Goal: Task Accomplishment & Management: Manage account settings

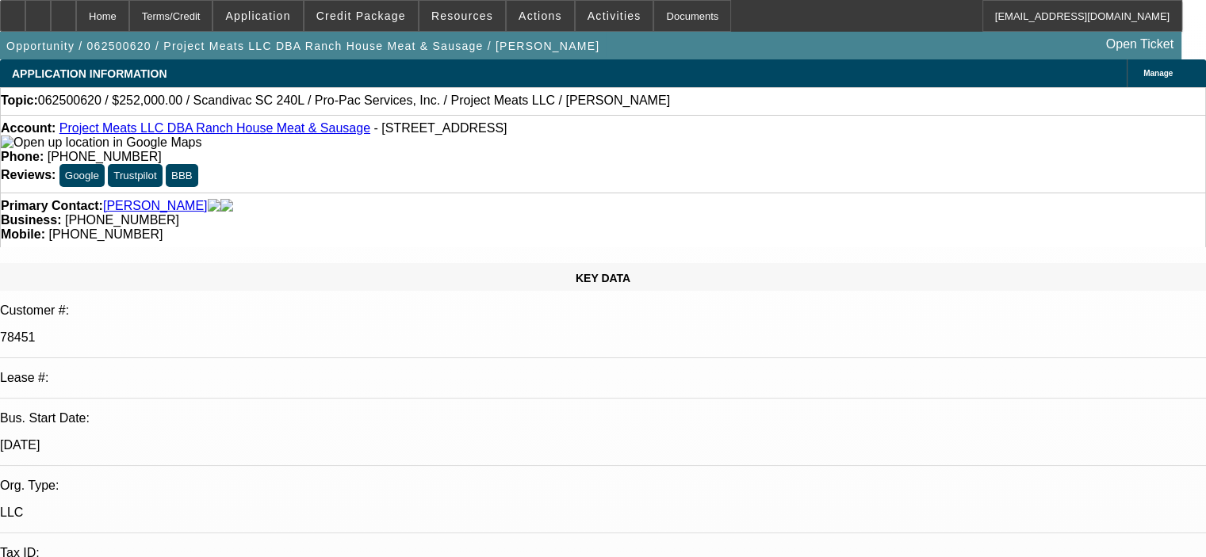
select select "0"
select select "6"
select select "0"
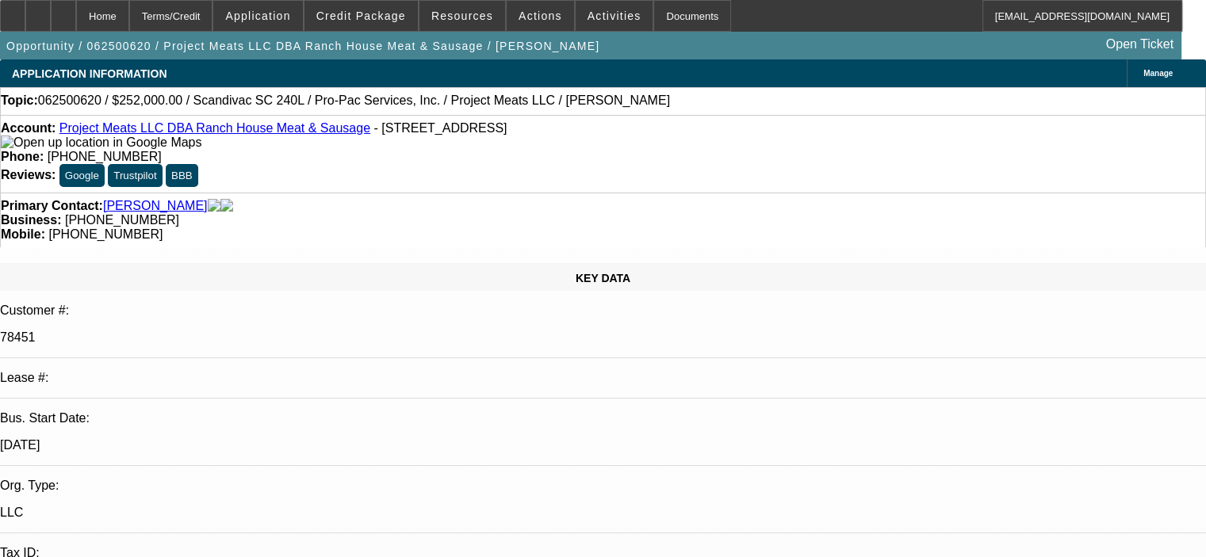
select select "0"
select select "6"
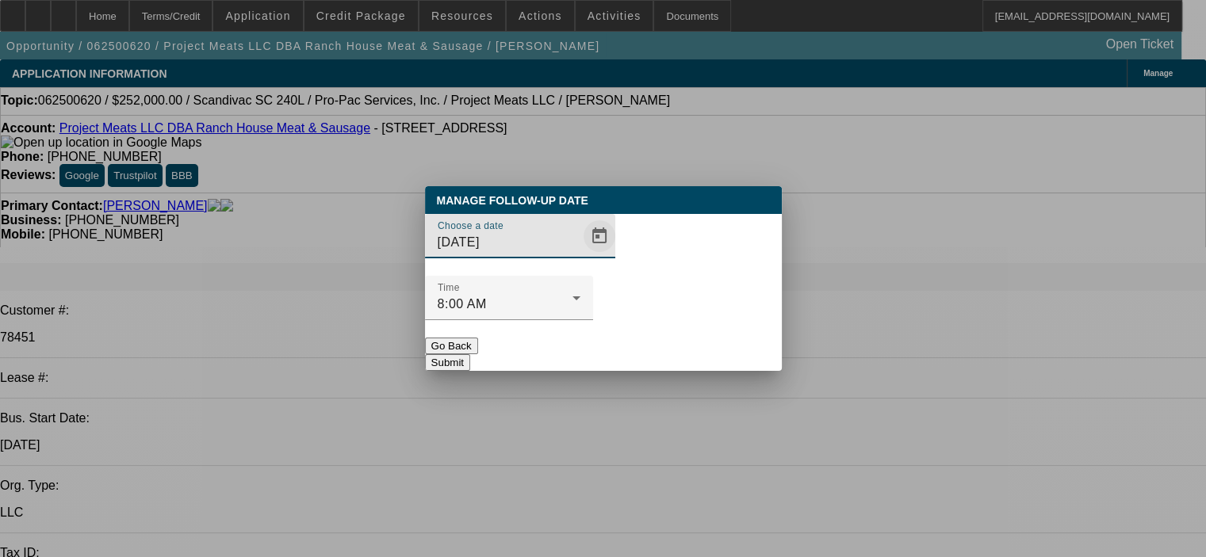
click at [580, 255] on span "Open calendar" at bounding box center [599, 236] width 38 height 38
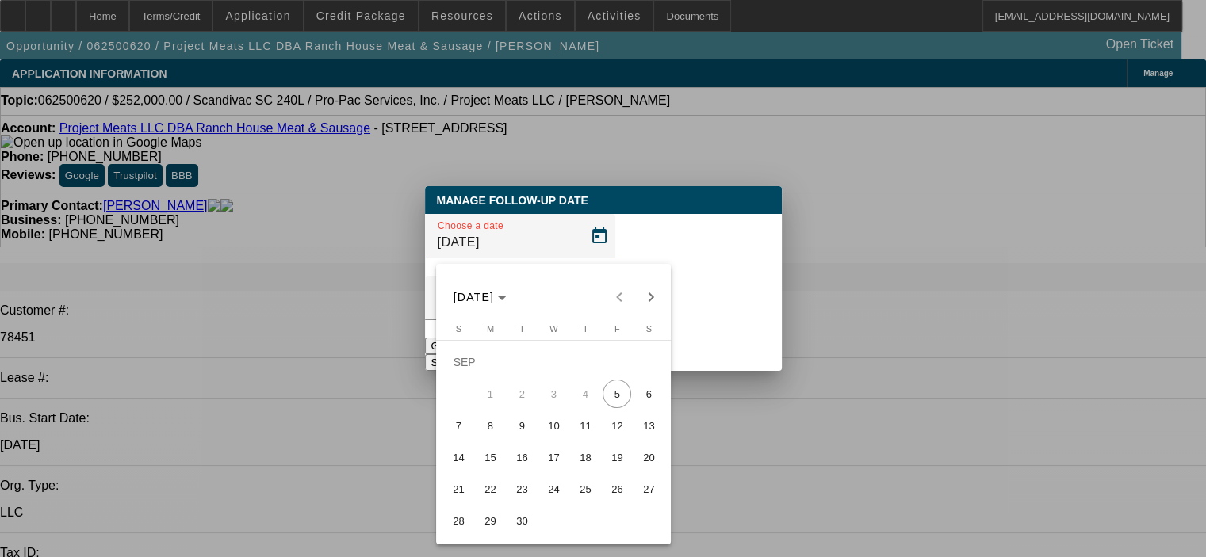
click at [625, 461] on span "19" at bounding box center [616, 457] width 29 height 29
type input "9/19/2025"
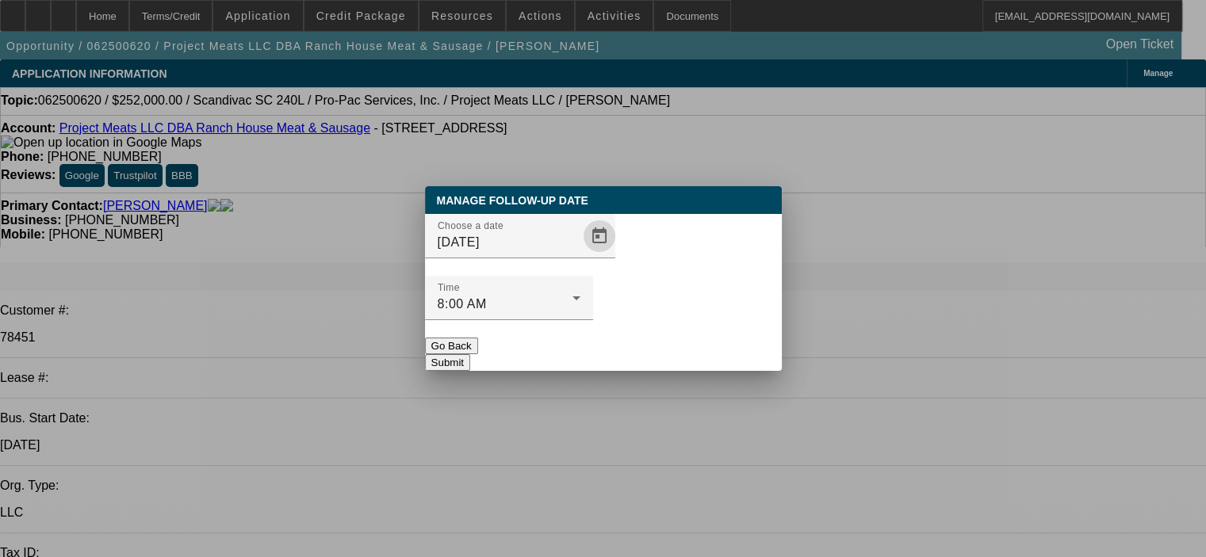
click at [470, 354] on button "Submit" at bounding box center [447, 362] width 45 height 17
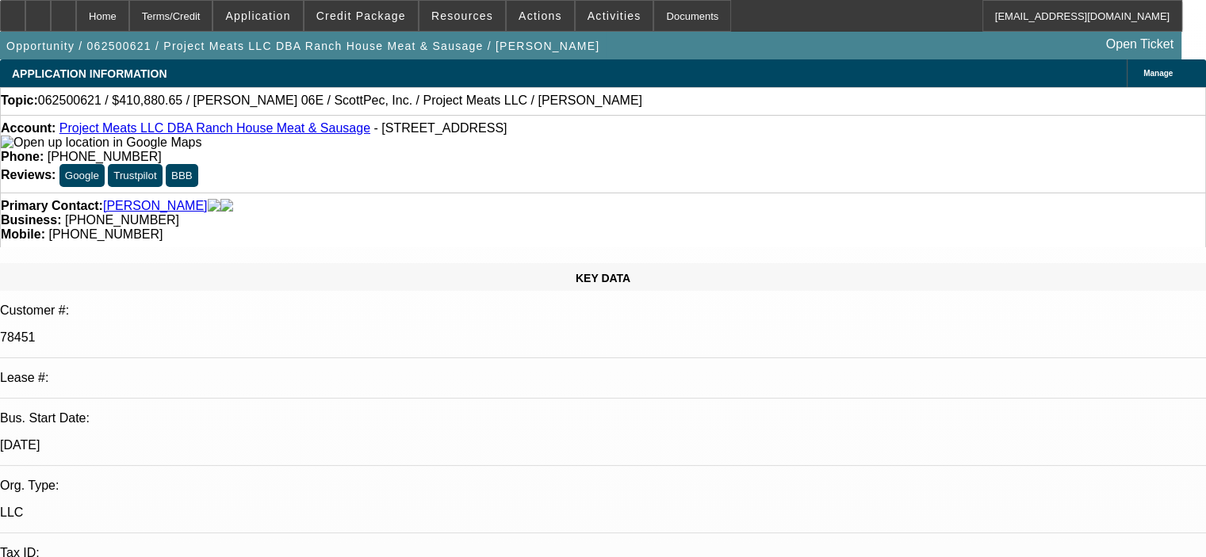
select select "0"
select select "6"
select select "0"
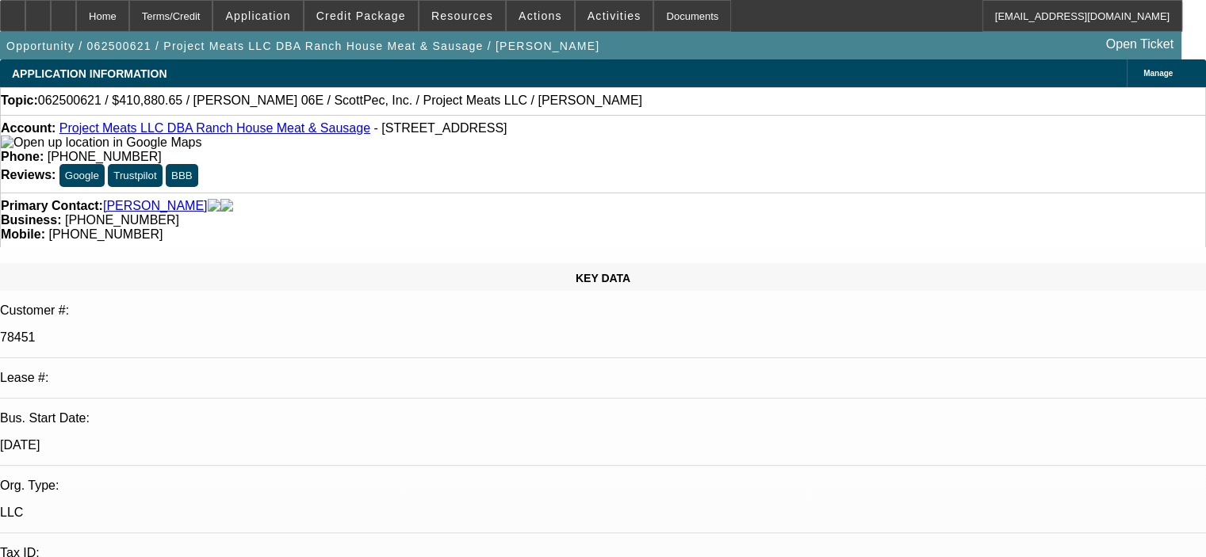
select select "0"
select select "6"
